Goal: Task Accomplishment & Management: Manage account settings

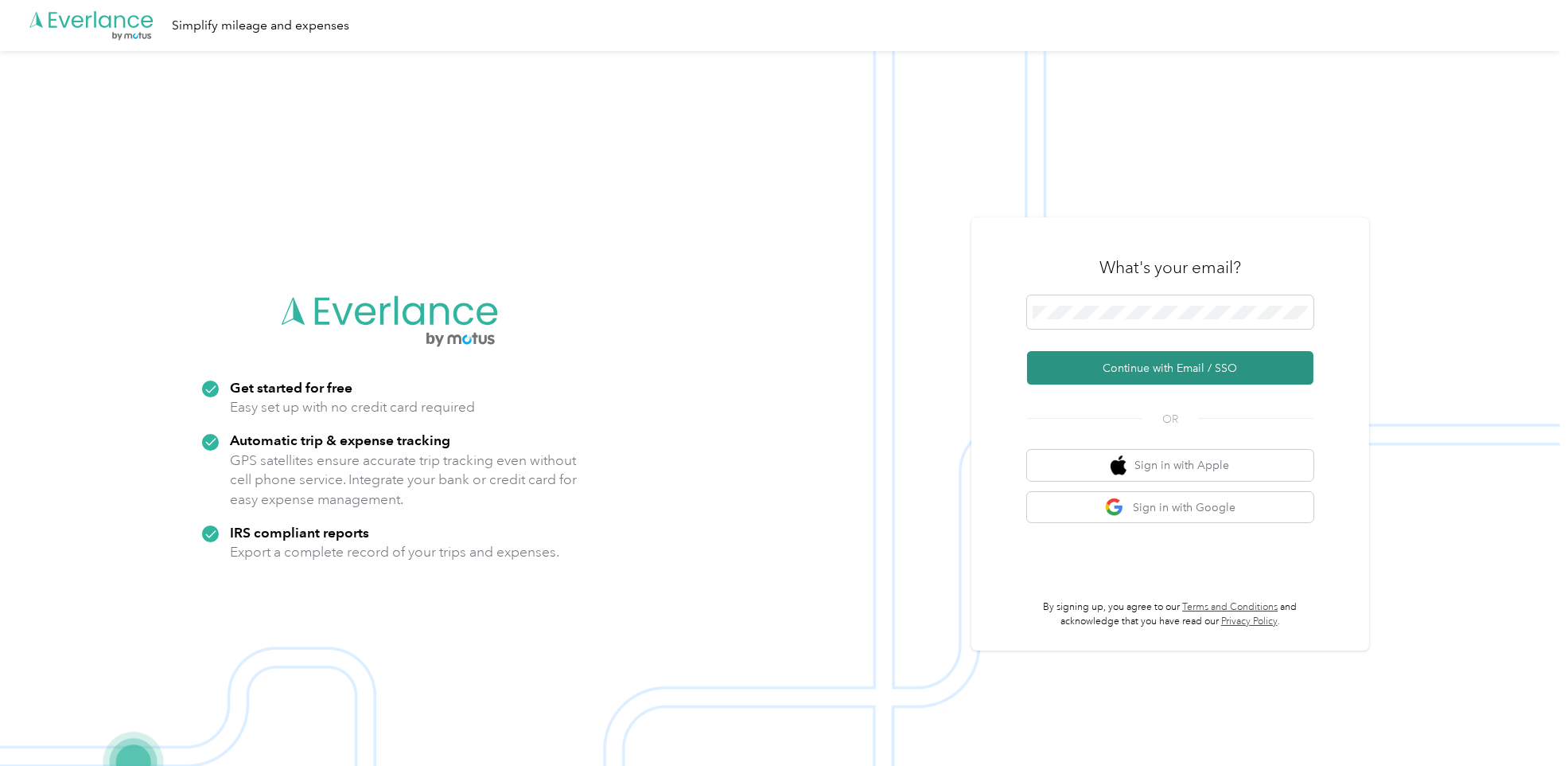
click at [1190, 361] on button "Continue with Email / SSO" at bounding box center [1170, 367] width 286 height 33
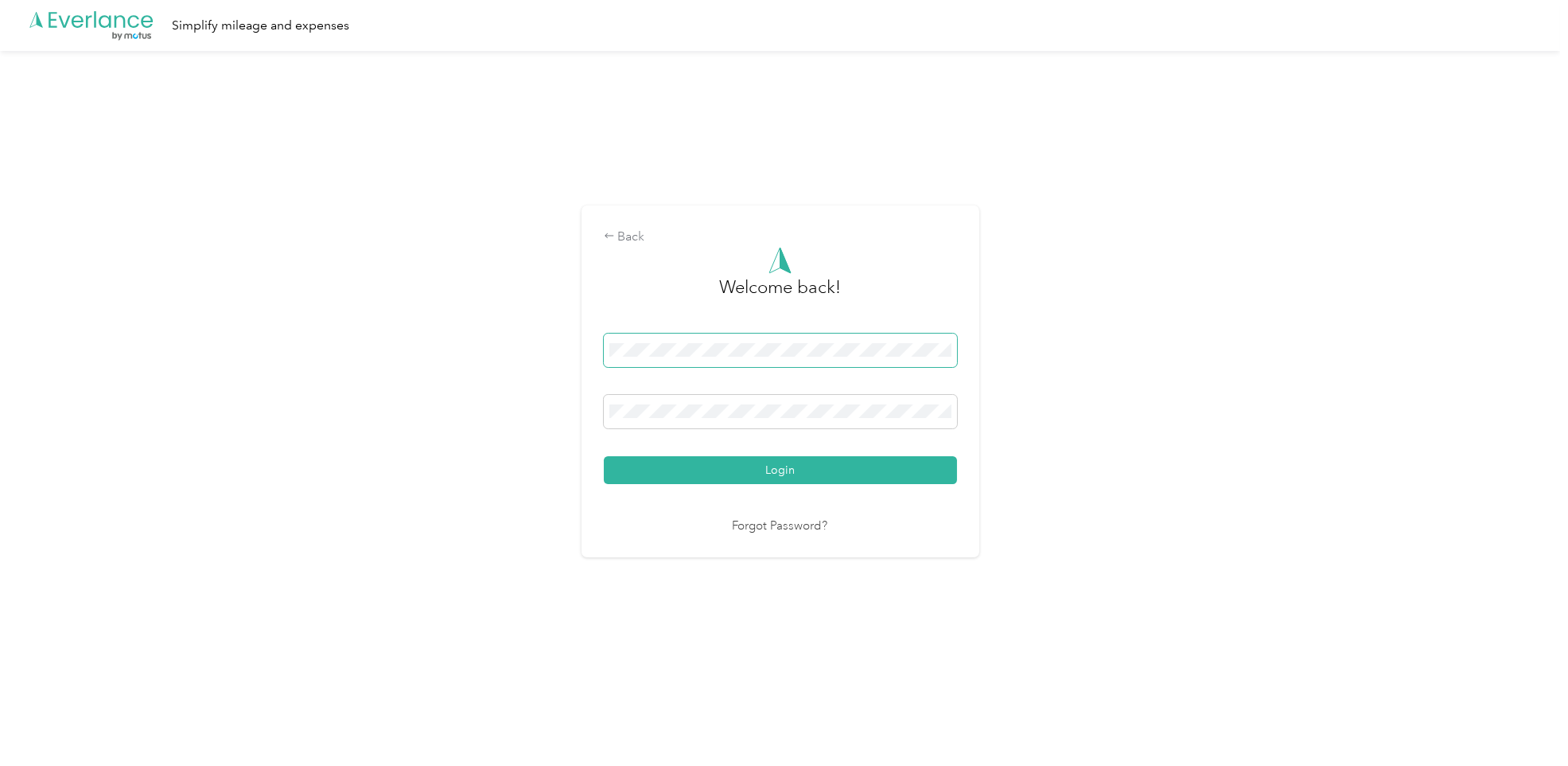
click at [340, 304] on div "Back Welcome back! Login Forgot Password?" at bounding box center [780, 387] width 1560 height 674
click at [603, 456] on button "Login" at bounding box center [780, 470] width 353 height 28
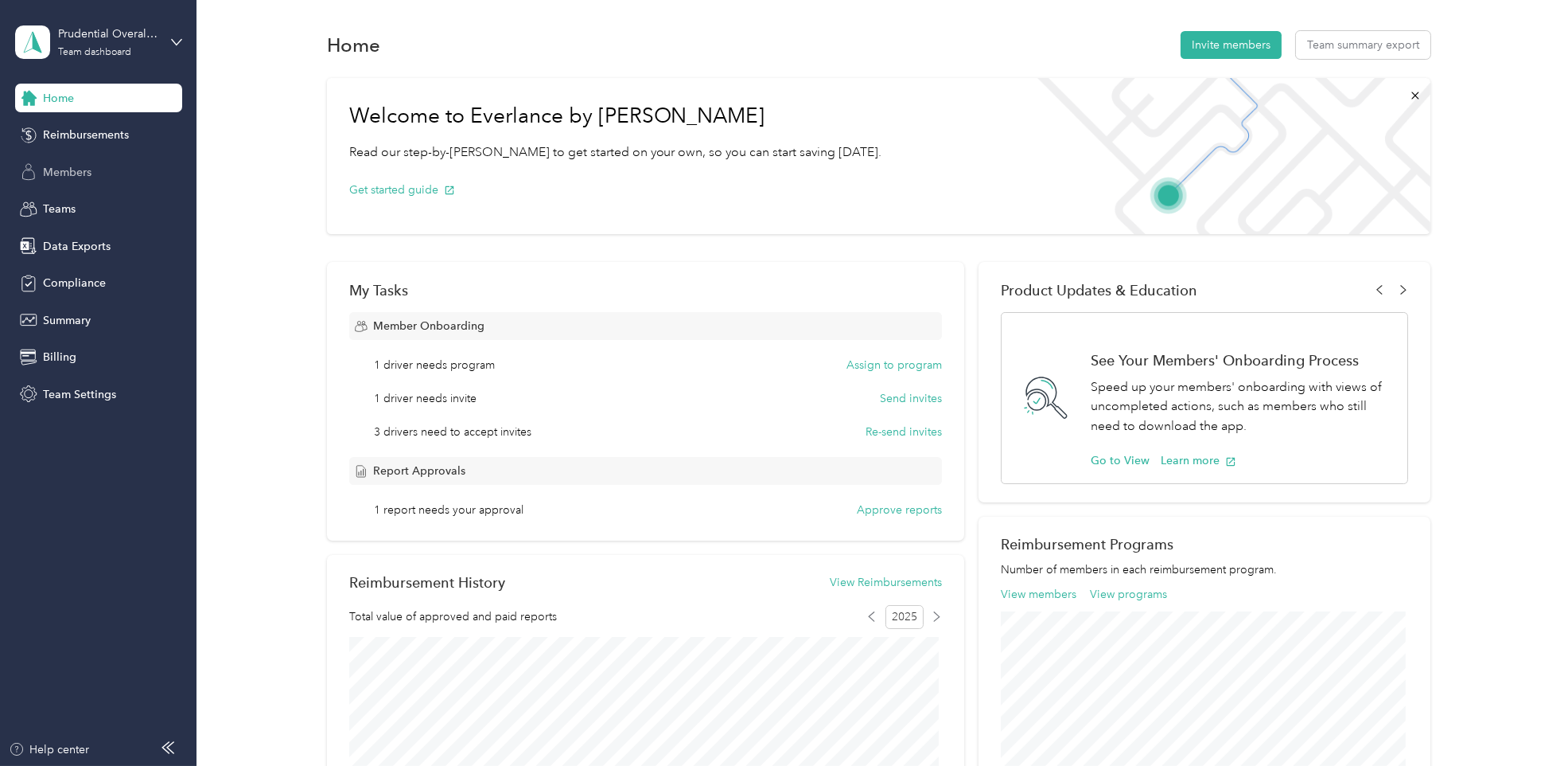
click at [50, 170] on span "Members" at bounding box center [67, 172] width 49 height 17
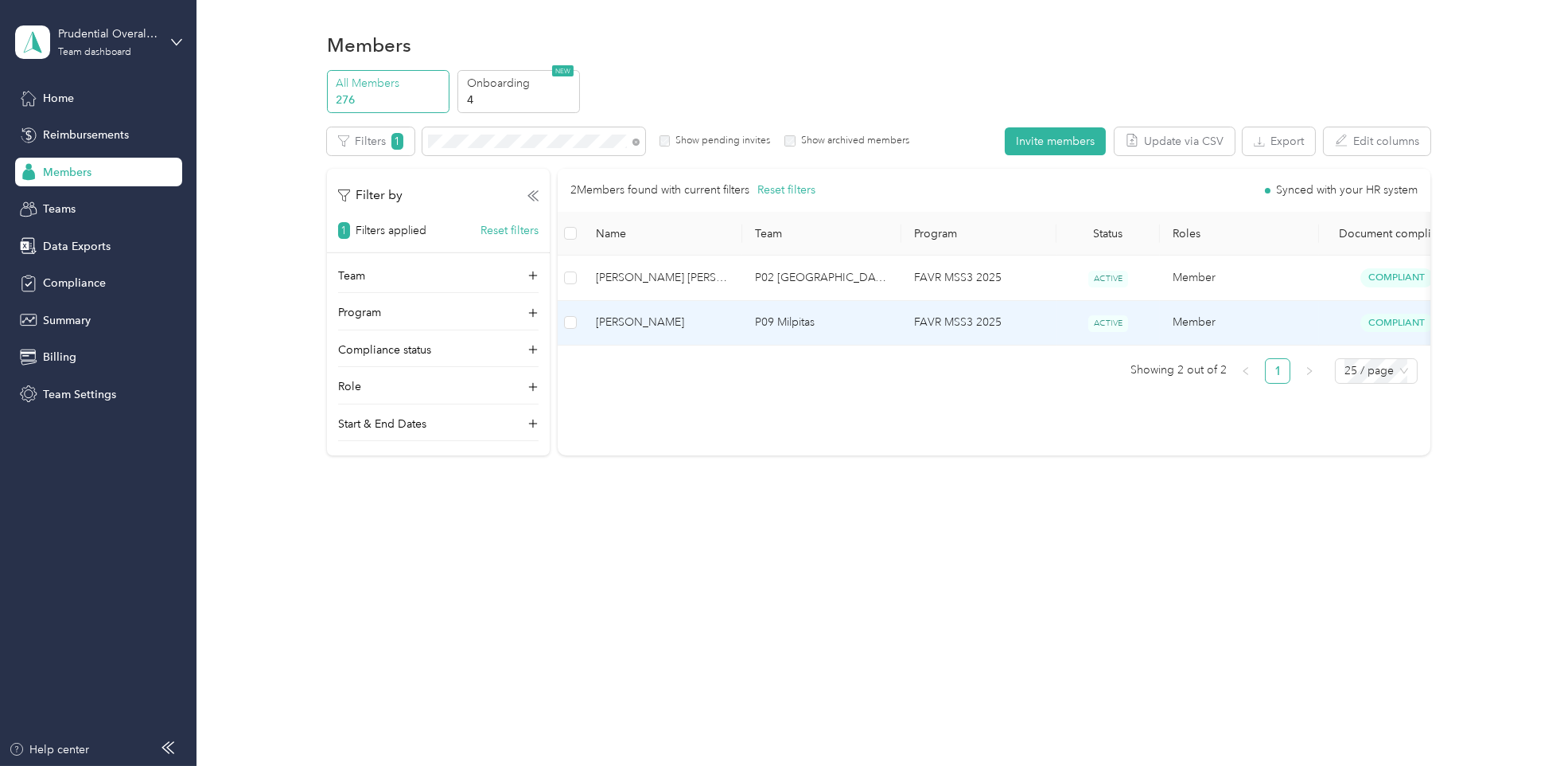
click at [688, 323] on span "[PERSON_NAME]" at bounding box center [662, 322] width 133 height 17
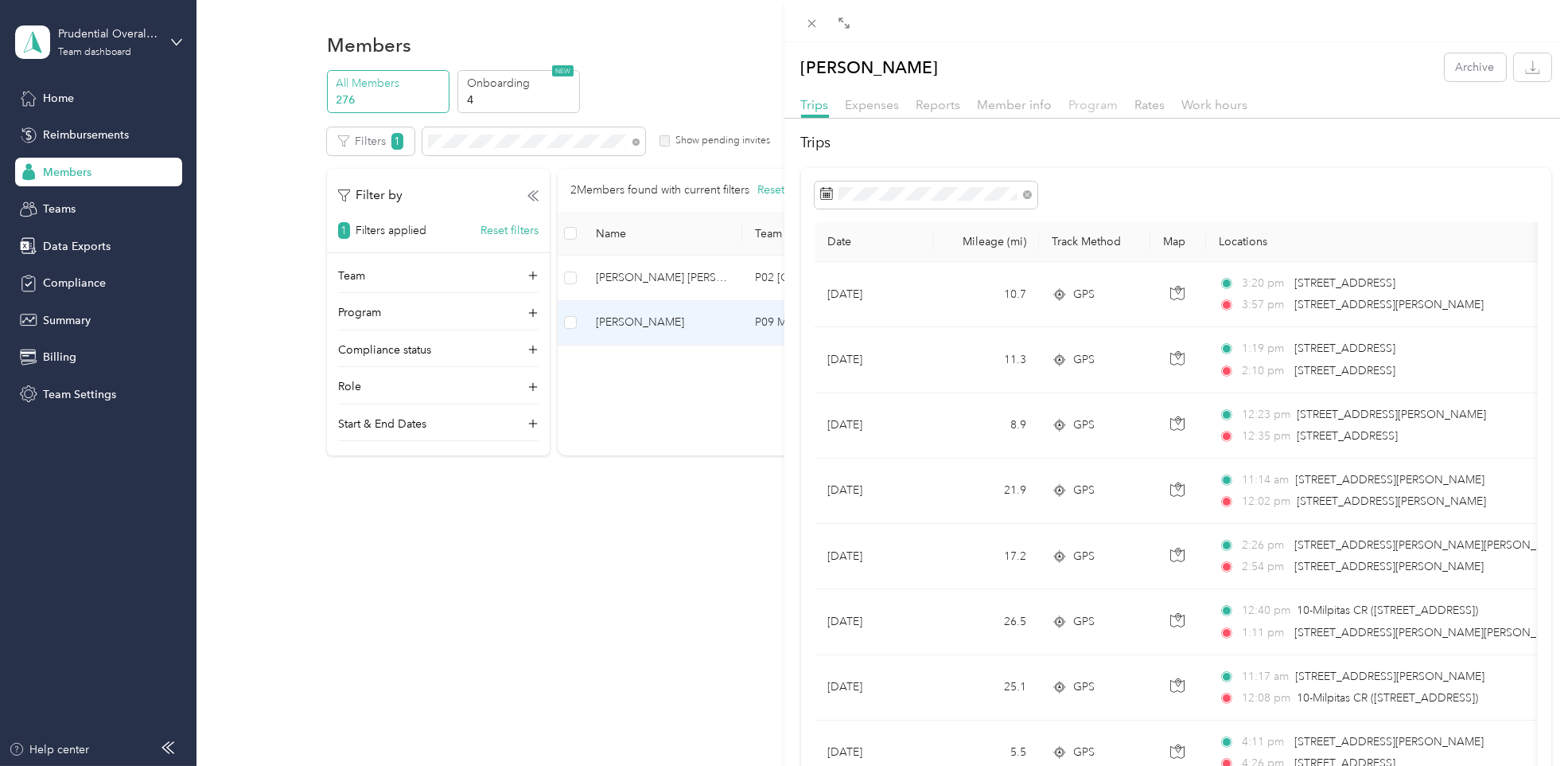
click at [1087, 106] on span "Program" at bounding box center [1094, 104] width 50 height 15
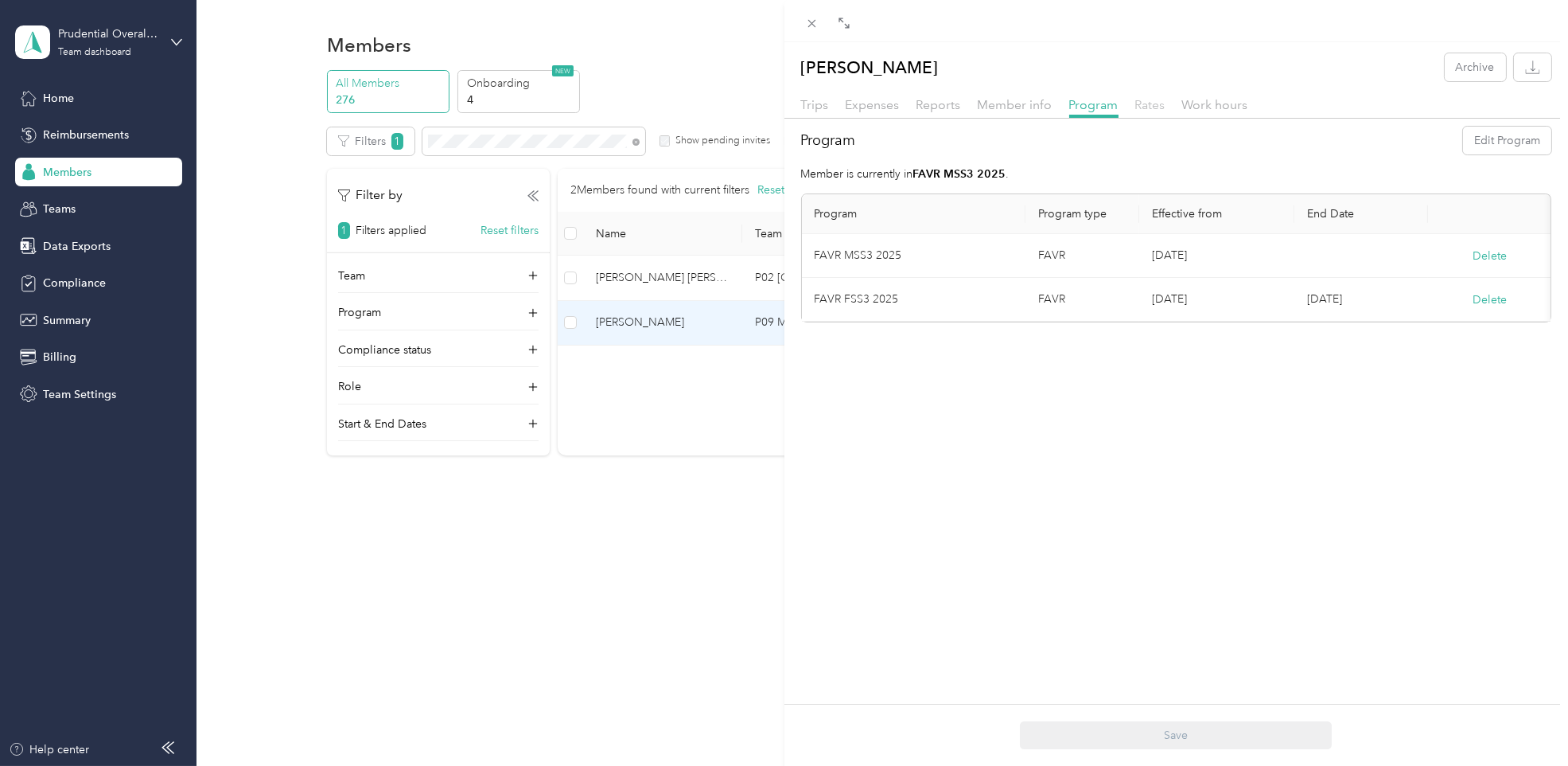
click at [1157, 109] on span "Rates" at bounding box center [1150, 104] width 31 height 15
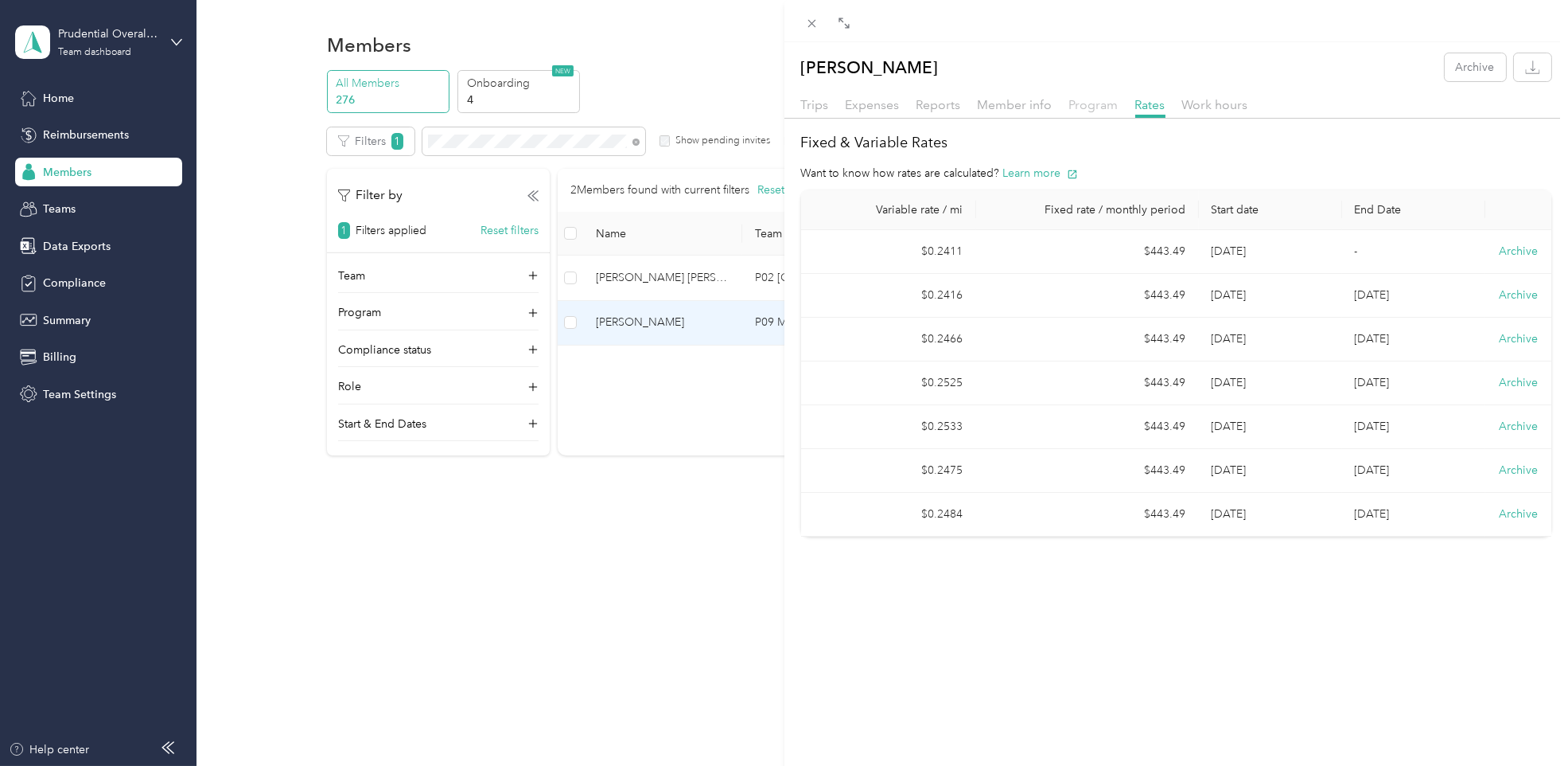
click at [1094, 107] on span "Program" at bounding box center [1094, 104] width 50 height 15
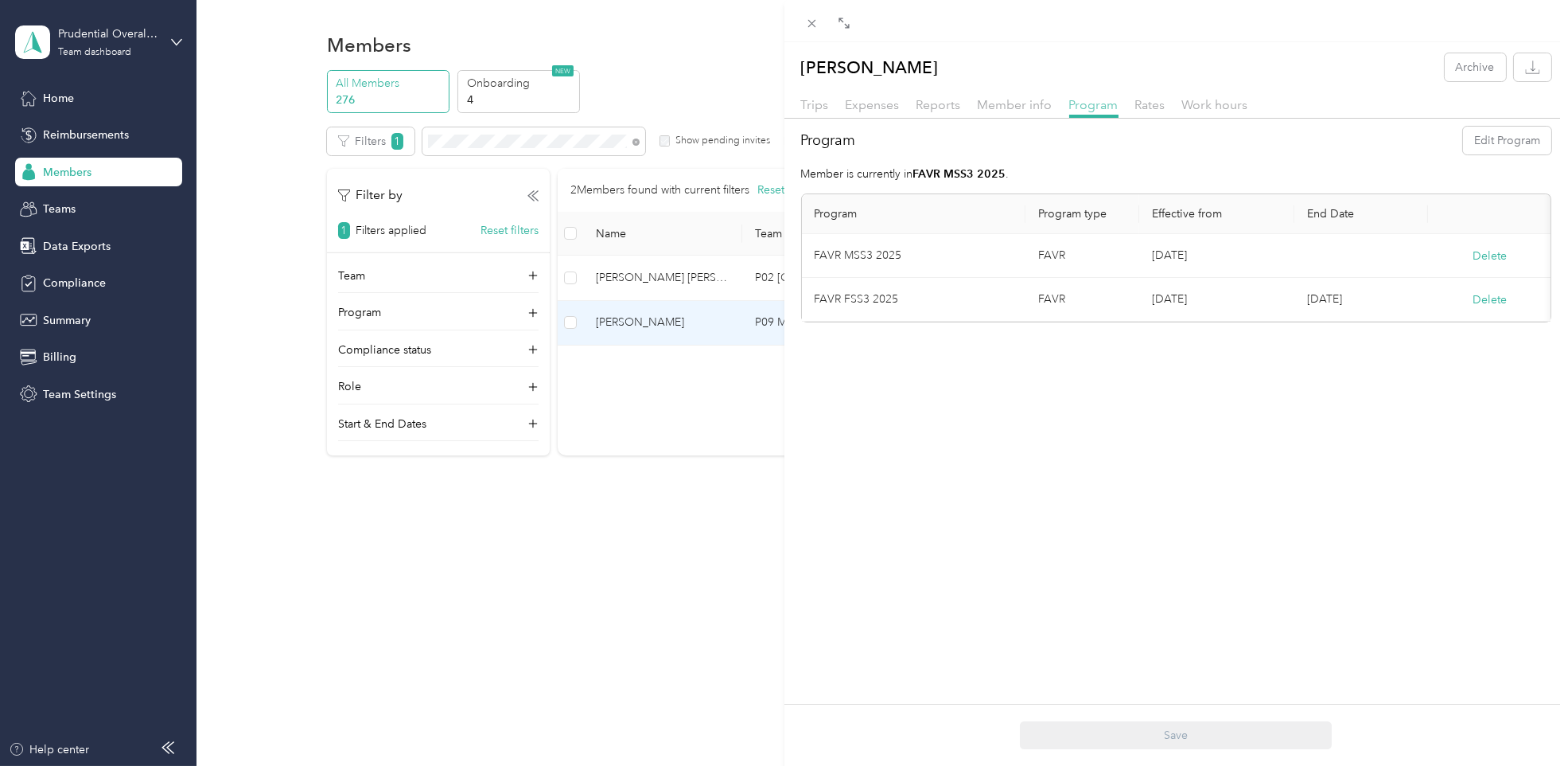
click at [1094, 102] on span "Program" at bounding box center [1094, 104] width 50 height 15
click at [1473, 137] on button "Edit Program" at bounding box center [1507, 140] width 88 height 28
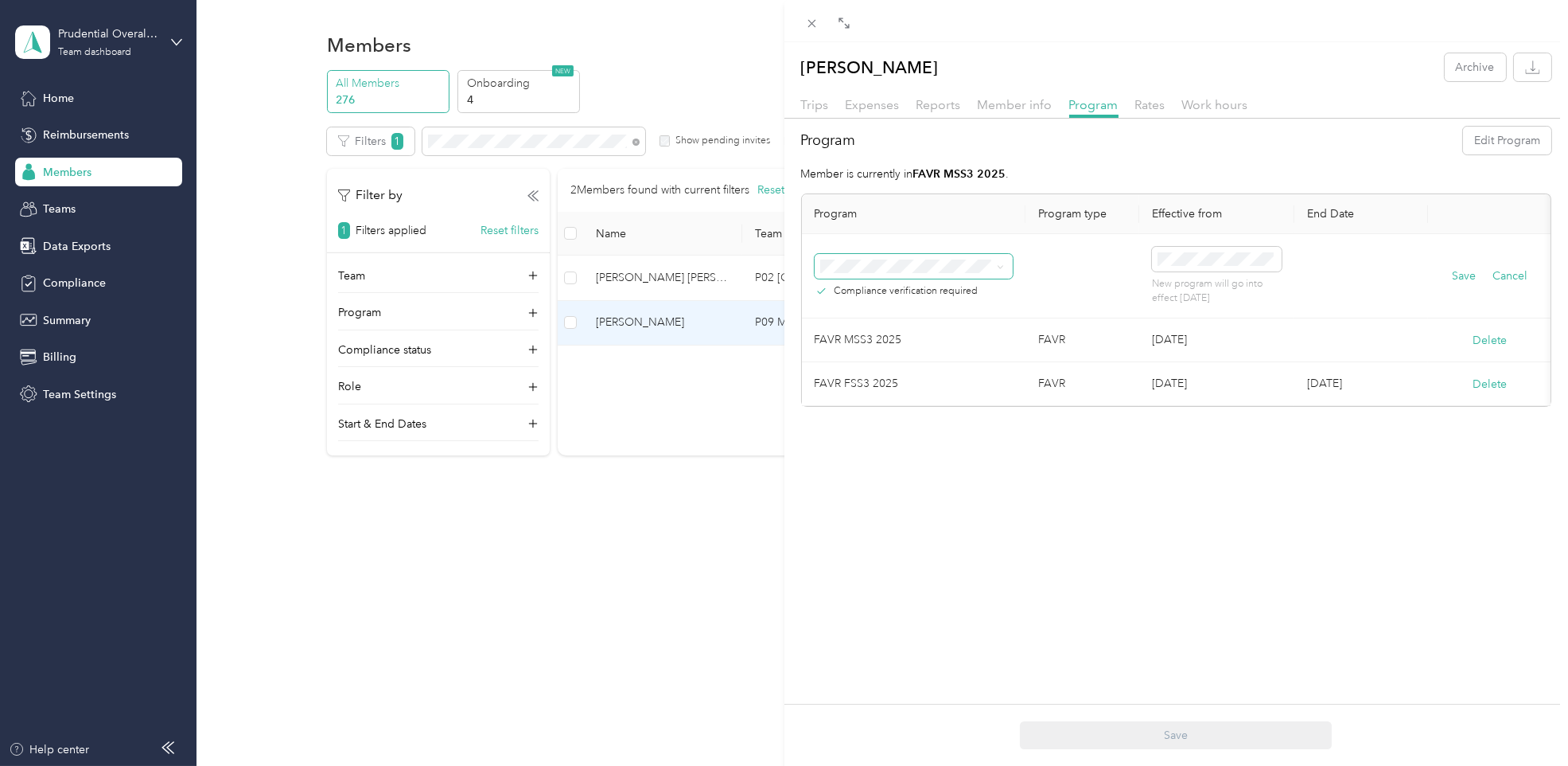
click at [994, 258] on span at bounding box center [913, 266] width 198 height 24
click at [999, 268] on icon at bounding box center [999, 268] width 4 height 3
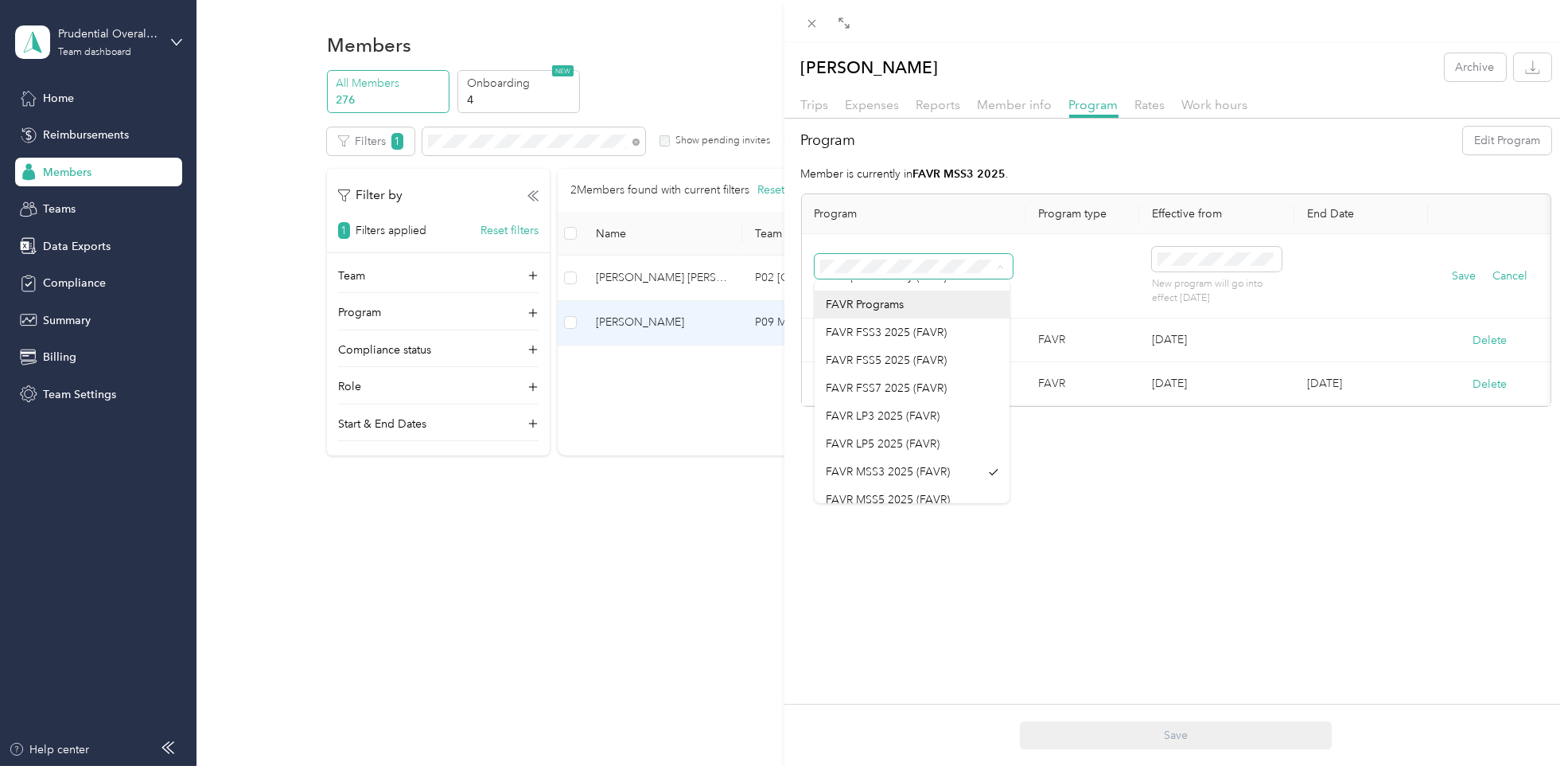
scroll to position [88, 0]
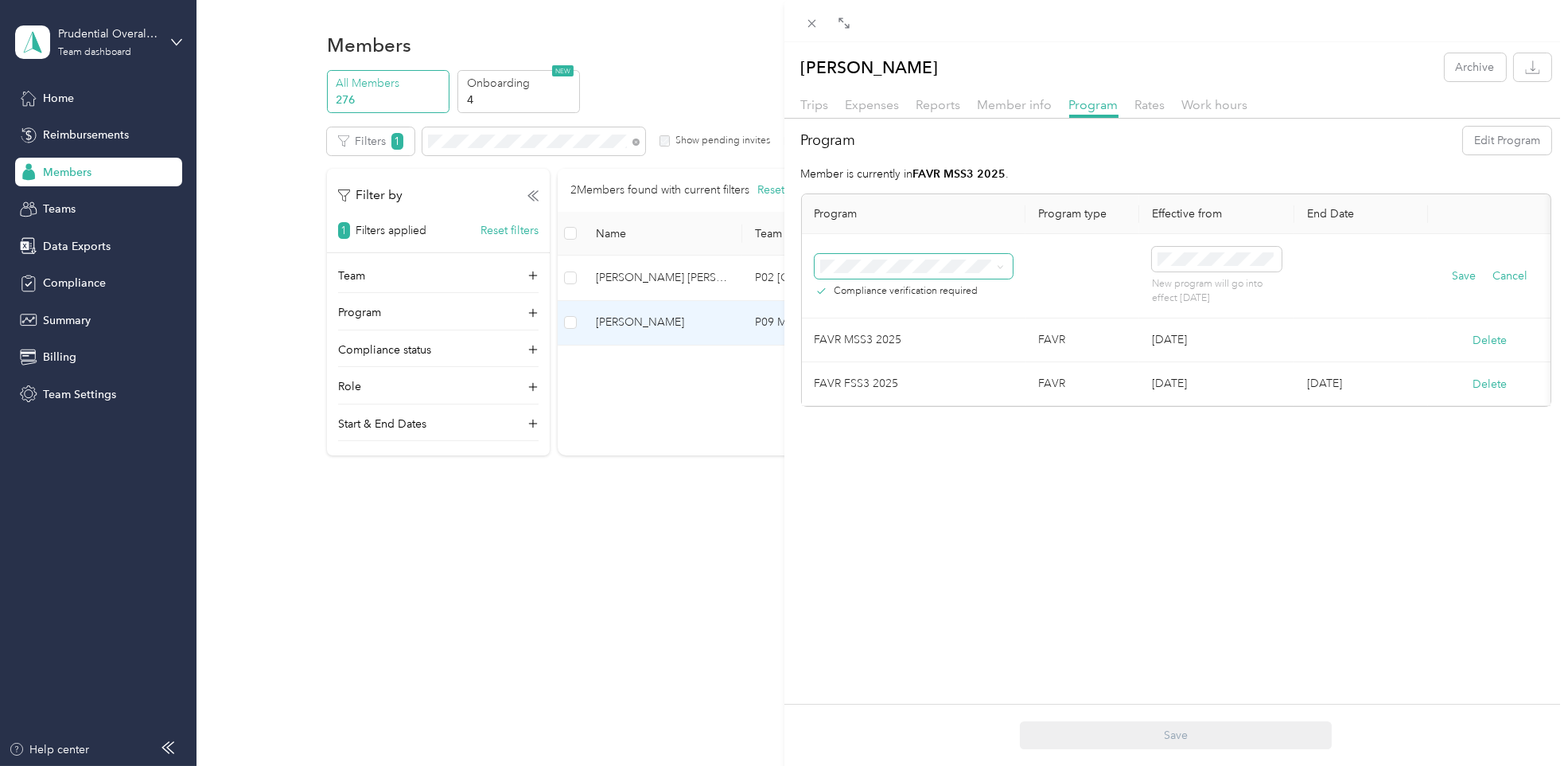
click at [902, 430] on li "FAVR MSS3 2025 (FAVR)" at bounding box center [911, 428] width 194 height 28
click at [1221, 250] on span at bounding box center [1217, 259] width 129 height 24
click at [1303, 504] on div "4" at bounding box center [1309, 504] width 21 height 20
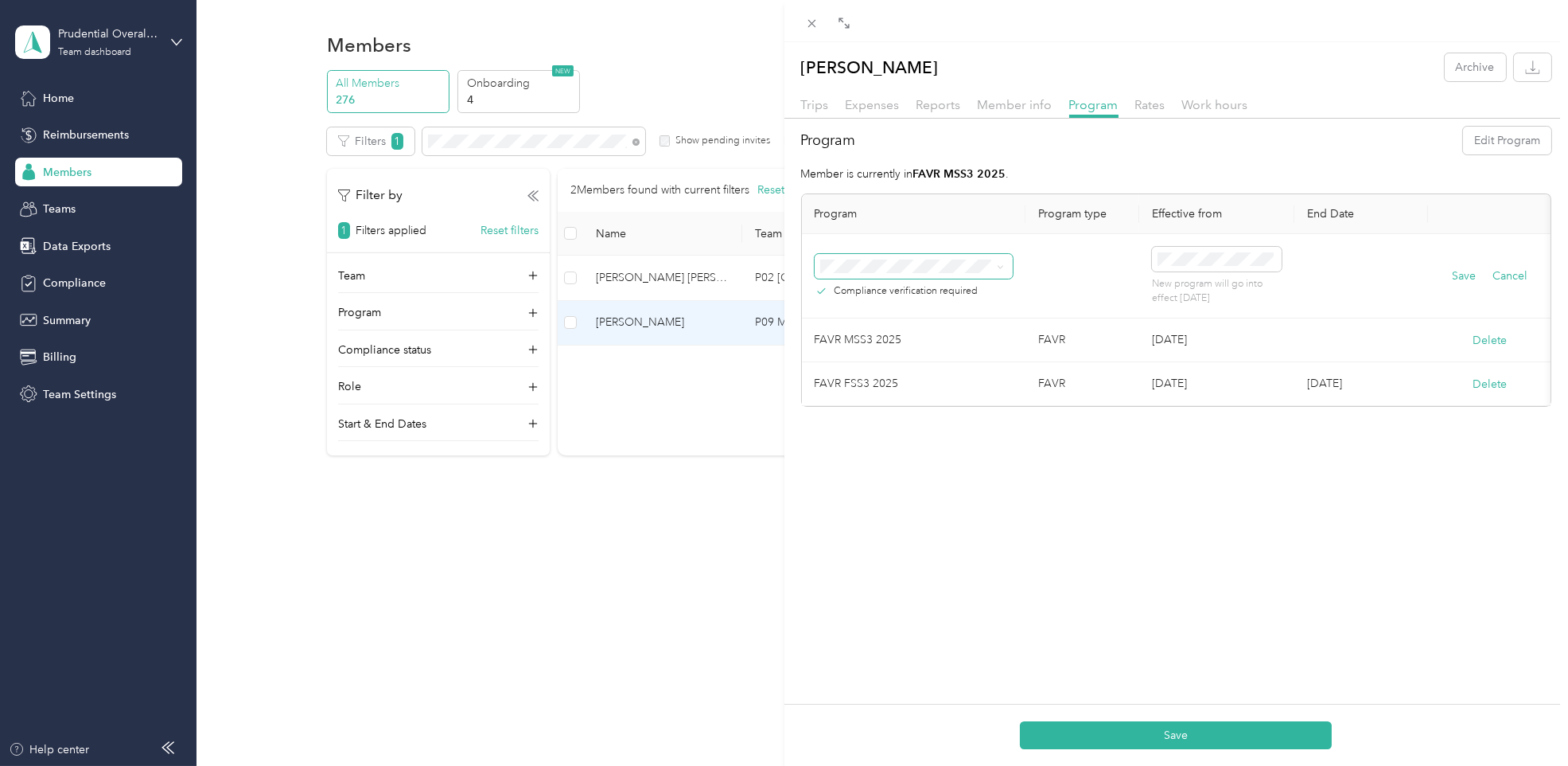
click at [1323, 288] on td at bounding box center [1361, 276] width 134 height 85
click at [1180, 735] on button "Save" at bounding box center [1176, 735] width 312 height 28
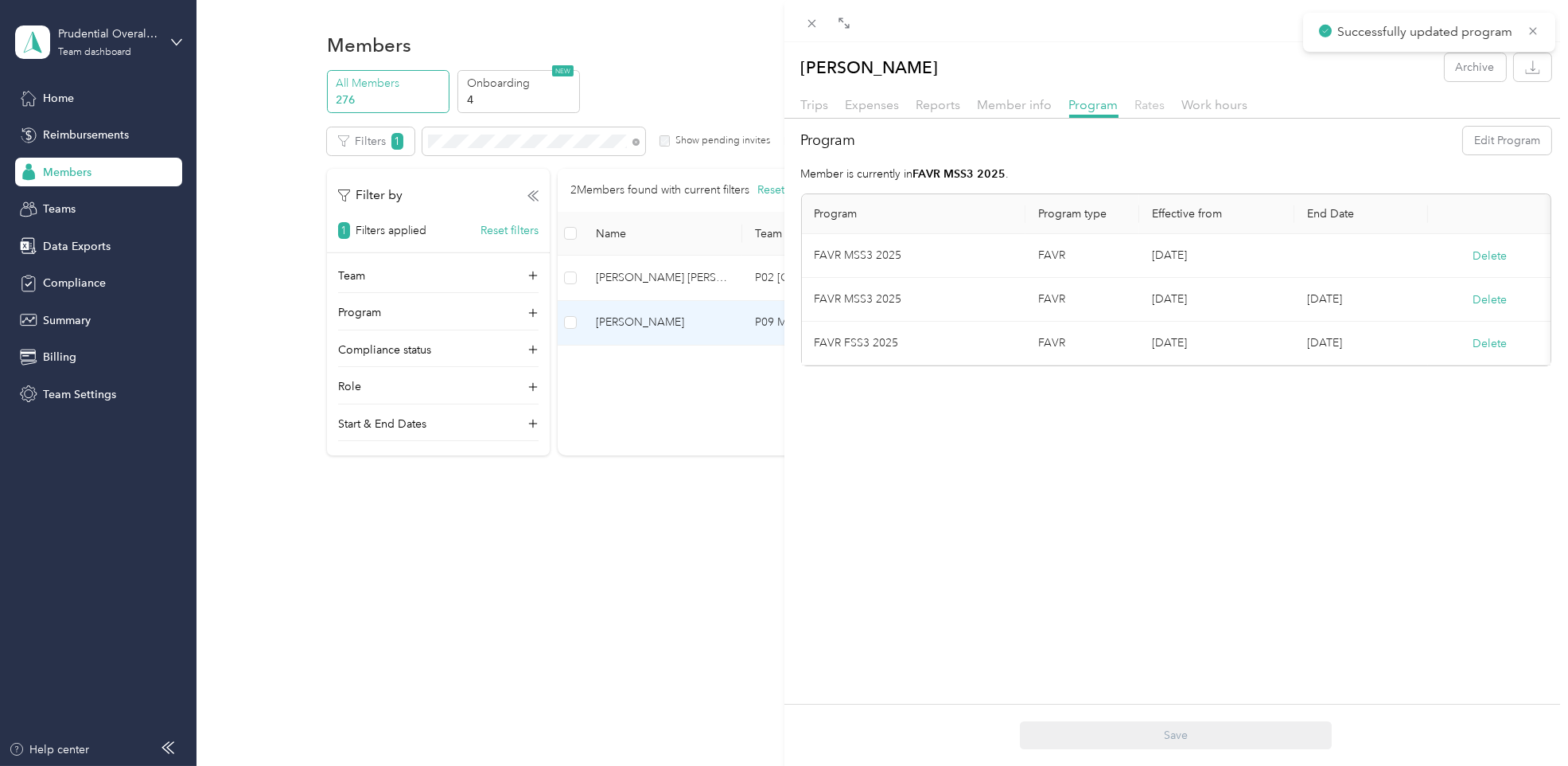
click at [1136, 106] on span "Rates" at bounding box center [1150, 104] width 31 height 15
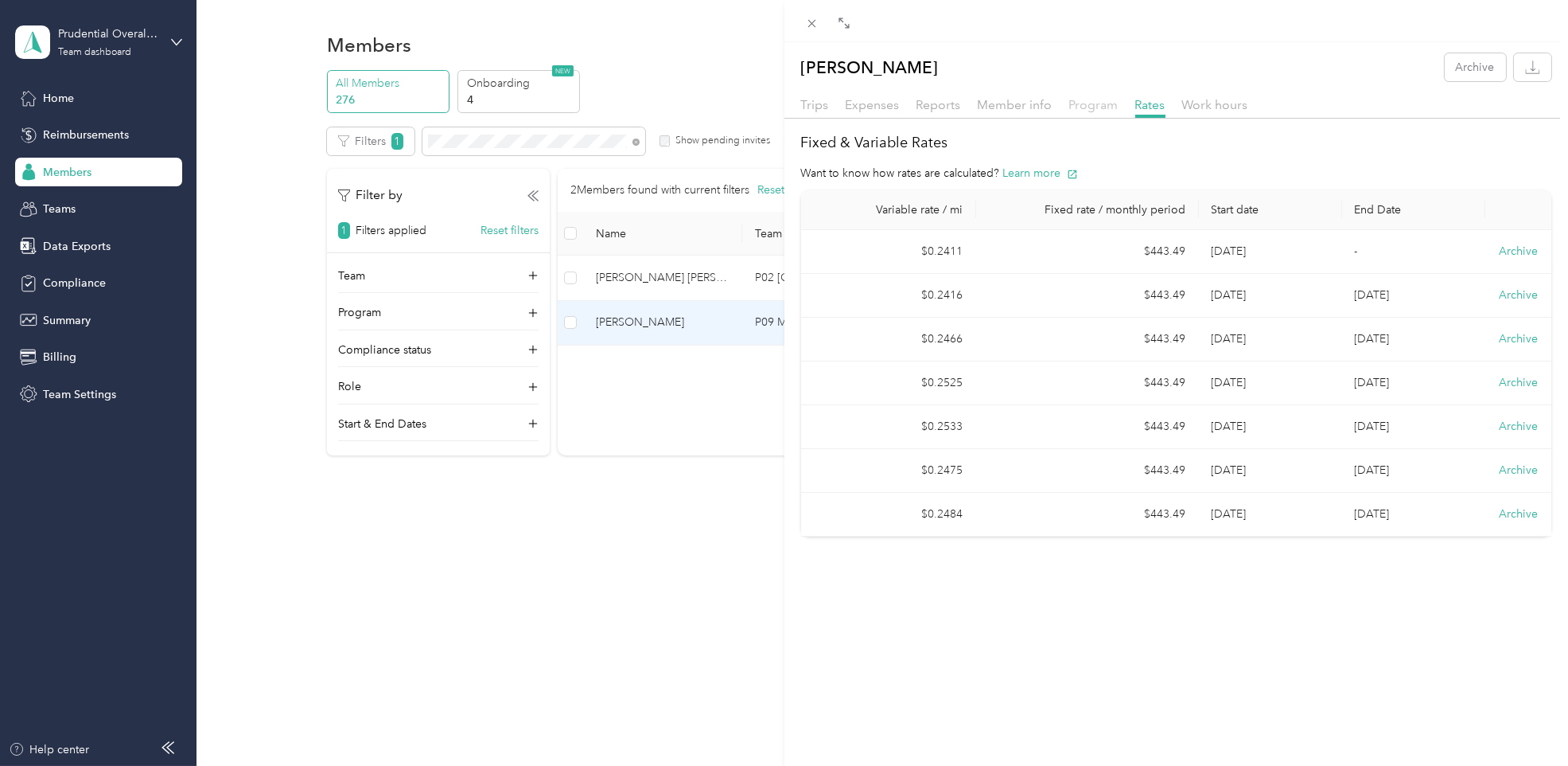
click at [1090, 106] on span "Program" at bounding box center [1094, 104] width 50 height 15
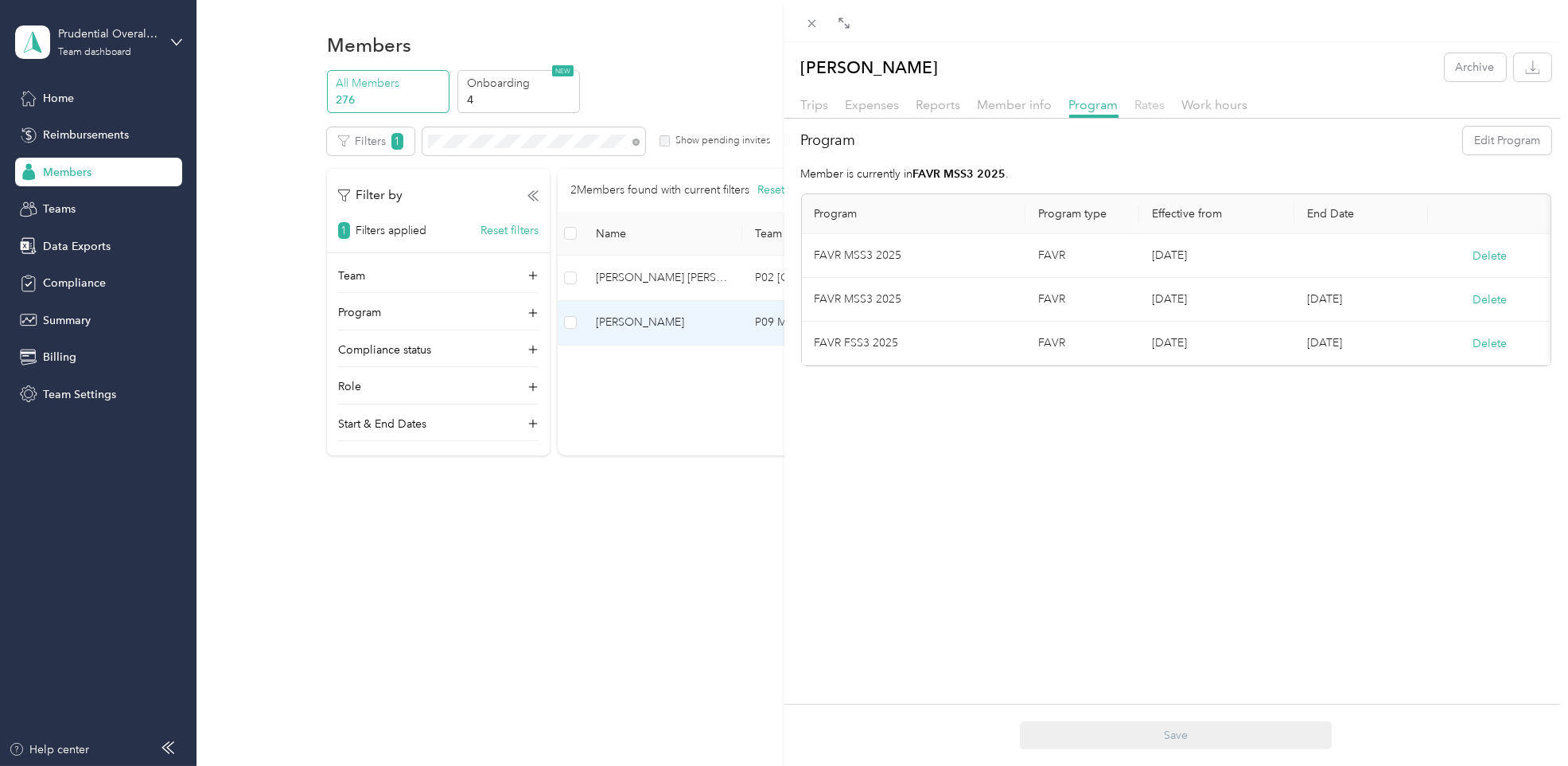
click at [1156, 110] on span "Rates" at bounding box center [1150, 104] width 31 height 15
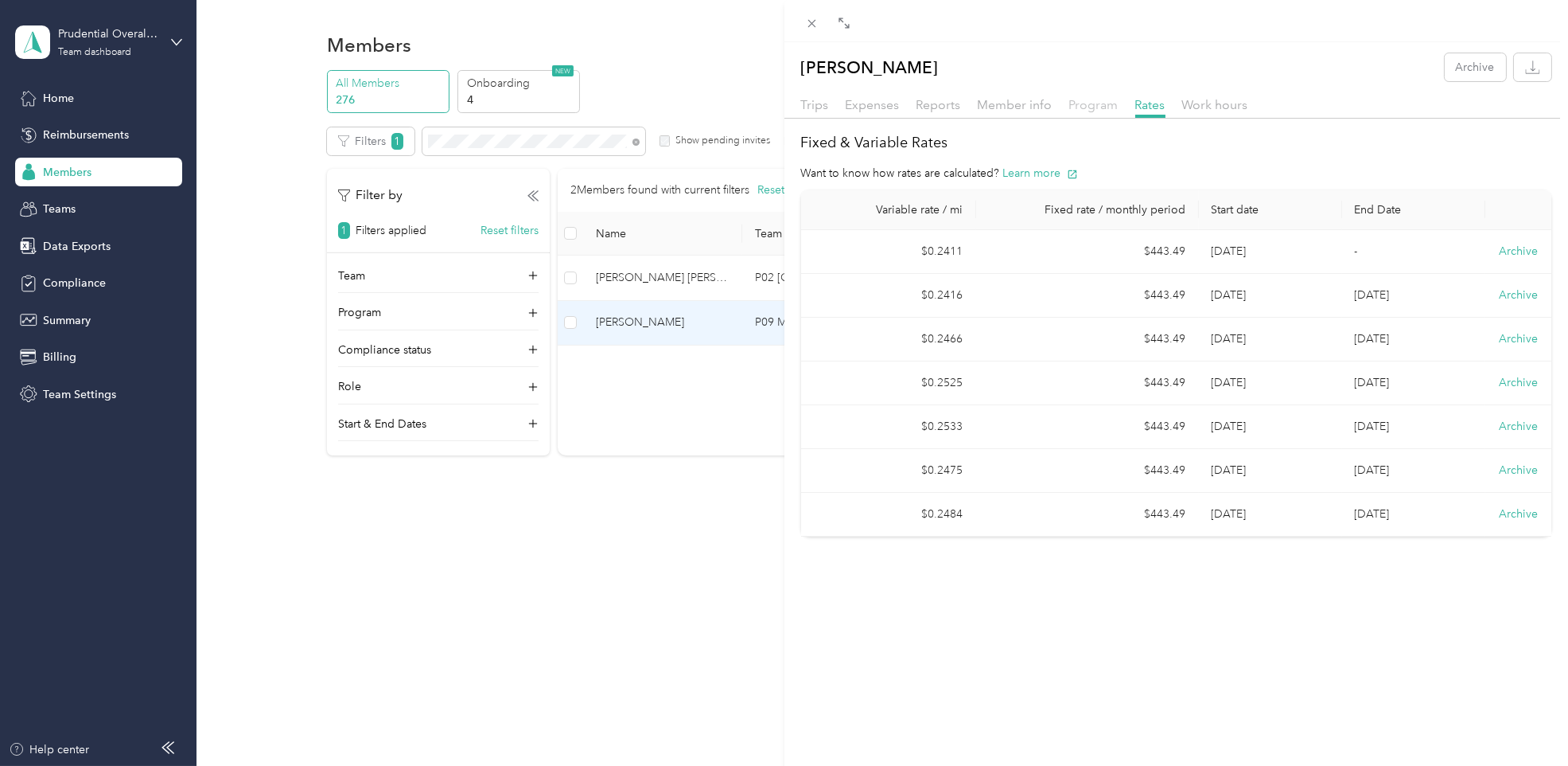
click at [1083, 109] on span "Program" at bounding box center [1094, 104] width 50 height 15
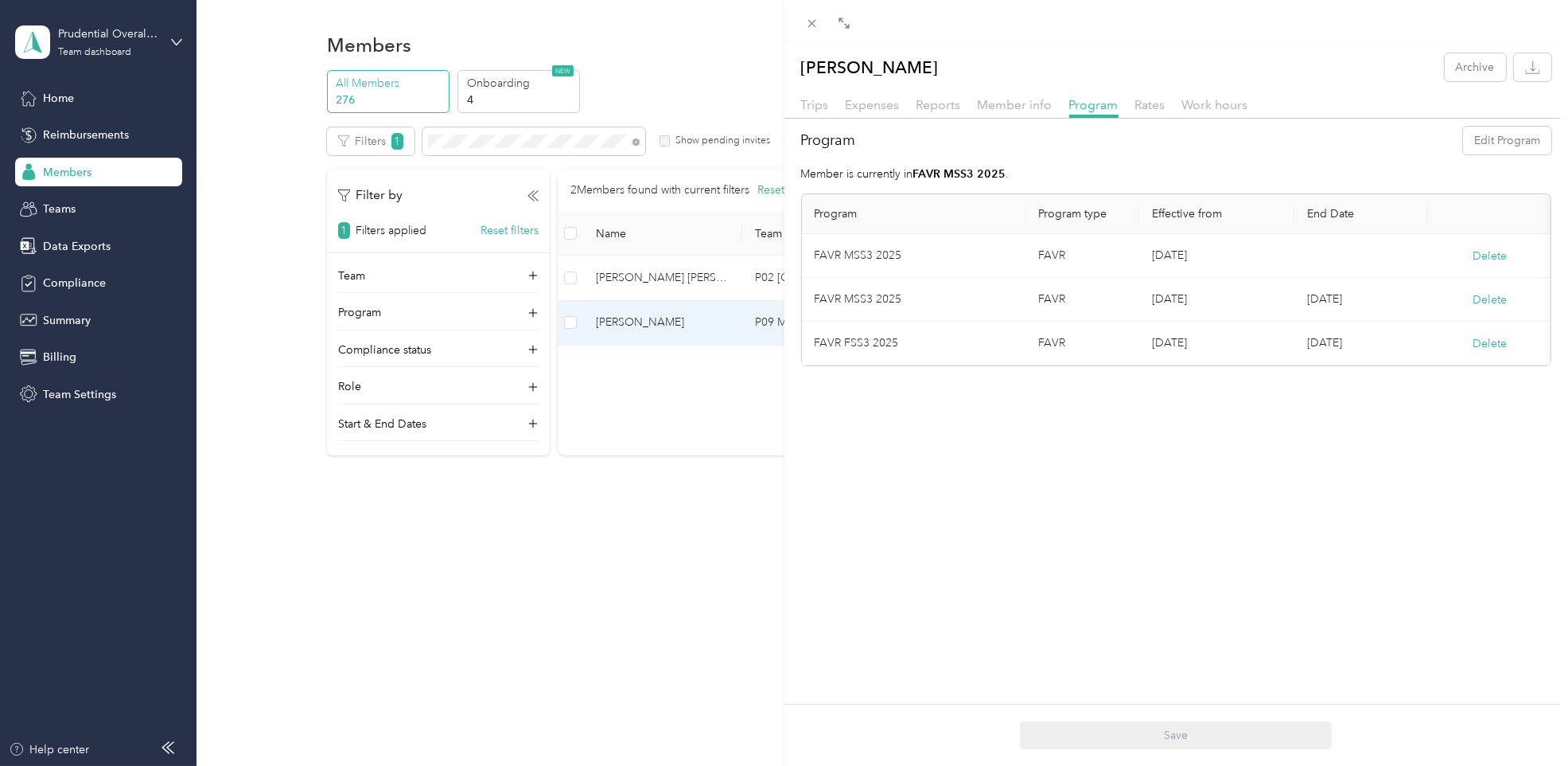
drag, startPoint x: 1444, startPoint y: 583, endPoint x: 1440, endPoint y: 44, distance: 539.0
click at [1444, 582] on div "[PERSON_NAME] Archive Trips Expenses Reports Member info Program Rates Work hou…" at bounding box center [1176, 425] width 784 height 766
